Goal: Information Seeking & Learning: Learn about a topic

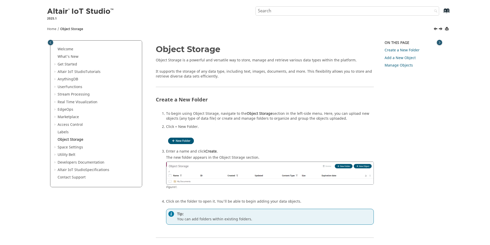
click at [200, 73] on p "It supports the storage of any data type, including text, images, documents, an…" at bounding box center [265, 74] width 218 height 10
drag, startPoint x: 200, startPoint y: 73, endPoint x: 237, endPoint y: 76, distance: 36.8
click at [237, 76] on p "It supports the storage of any data type, including text, images, documents, an…" at bounding box center [265, 74] width 218 height 10
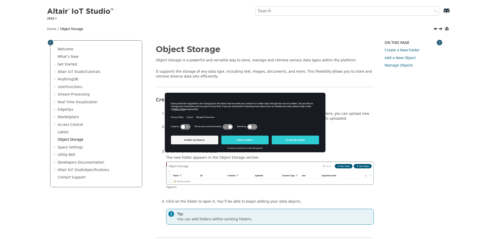
click at [237, 76] on p "It supports the storage of any data type, including text, images, documents, an…" at bounding box center [265, 74] width 218 height 10
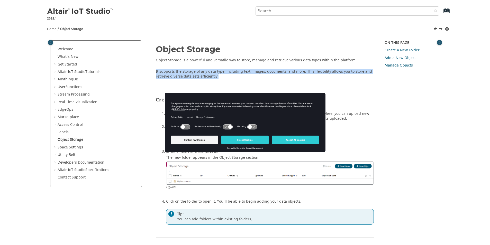
click at [237, 76] on p "It supports the storage of any data type, including text, images, documents, an…" at bounding box center [265, 74] width 218 height 10
drag, startPoint x: 237, startPoint y: 76, endPoint x: 251, endPoint y: 75, distance: 14.7
click at [251, 75] on p "It supports the storage of any data type, including text, images, documents, an…" at bounding box center [265, 74] width 218 height 10
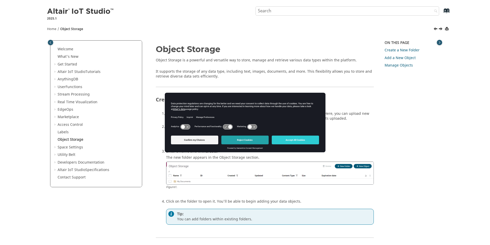
click at [234, 141] on button "Reject Cookies" at bounding box center [244, 140] width 47 height 9
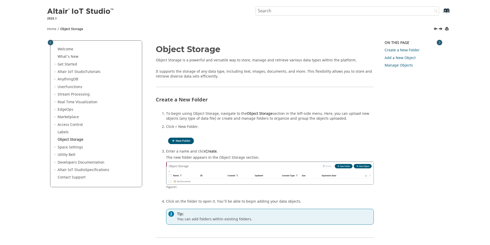
click at [267, 78] on p "It supports the storage of any data type, including text, images, documents, an…" at bounding box center [265, 74] width 218 height 10
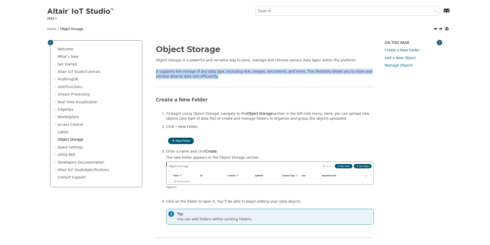
click at [267, 78] on p "It supports the storage of any data type, including text, images, documents, an…" at bounding box center [265, 74] width 218 height 10
drag, startPoint x: 267, startPoint y: 78, endPoint x: 282, endPoint y: 76, distance: 15.1
click at [282, 76] on p "It supports the storage of any data type, including text, images, documents, an…" at bounding box center [265, 74] width 218 height 10
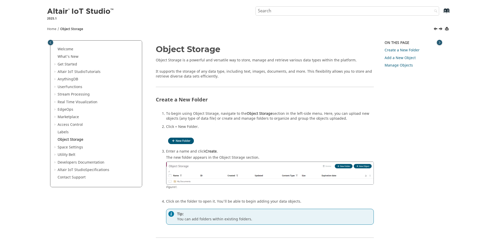
click at [255, 74] on p "It supports the storage of any data type, including text, images, documents, an…" at bounding box center [265, 74] width 218 height 10
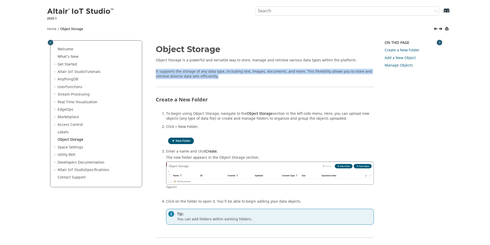
click at [255, 74] on p "It supports the storage of any data type, including text, images, documents, an…" at bounding box center [265, 74] width 218 height 10
drag, startPoint x: 255, startPoint y: 74, endPoint x: 274, endPoint y: 77, distance: 19.0
click at [274, 77] on p "It supports the storage of any data type, including text, images, documents, an…" at bounding box center [265, 74] width 218 height 10
